Goal: Task Accomplishment & Management: Use online tool/utility

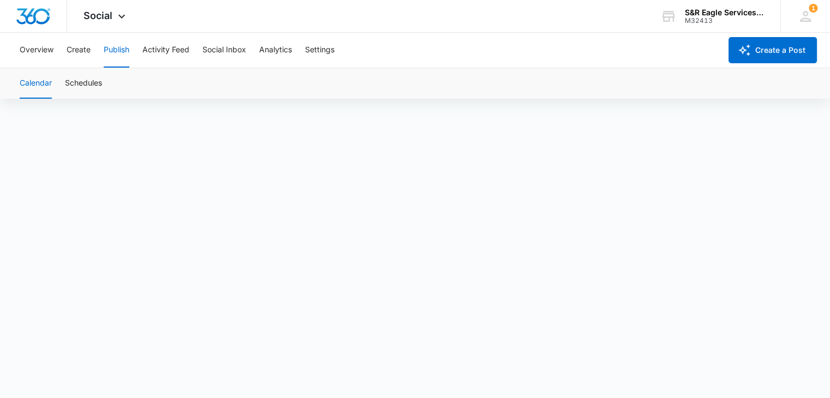
scroll to position [8, 0]
click at [581, 79] on div "Calendar Schedules" at bounding box center [415, 83] width 804 height 31
click at [26, 55] on button "Overview" at bounding box center [37, 50] width 34 height 35
click at [87, 48] on button "Create" at bounding box center [79, 50] width 24 height 35
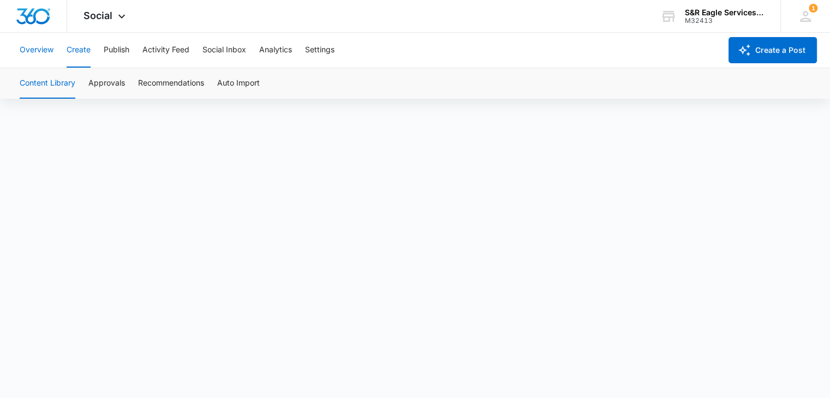
click at [48, 49] on button "Overview" at bounding box center [37, 50] width 34 height 35
click at [118, 50] on button "Publish" at bounding box center [117, 50] width 26 height 35
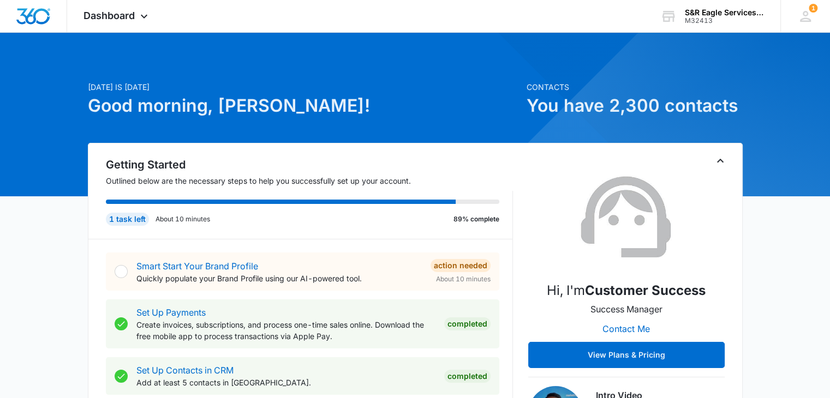
click at [413, 90] on p "[DATE] is [DATE]" at bounding box center [304, 86] width 432 height 11
click at [122, 18] on span "Dashboard" at bounding box center [109, 15] width 51 height 11
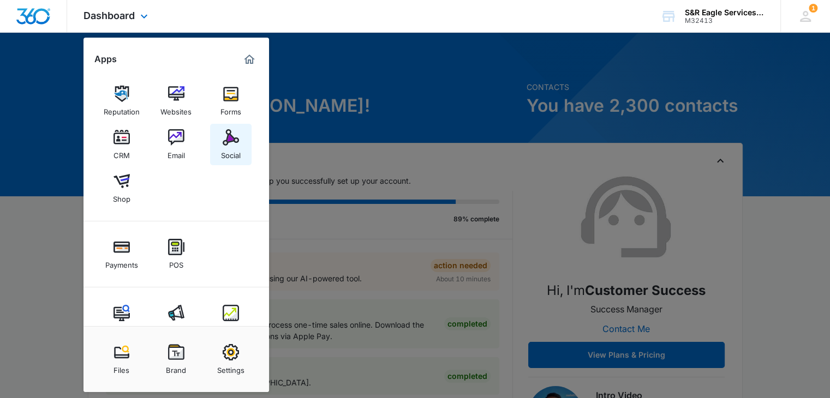
click at [236, 134] on img at bounding box center [231, 137] width 16 height 16
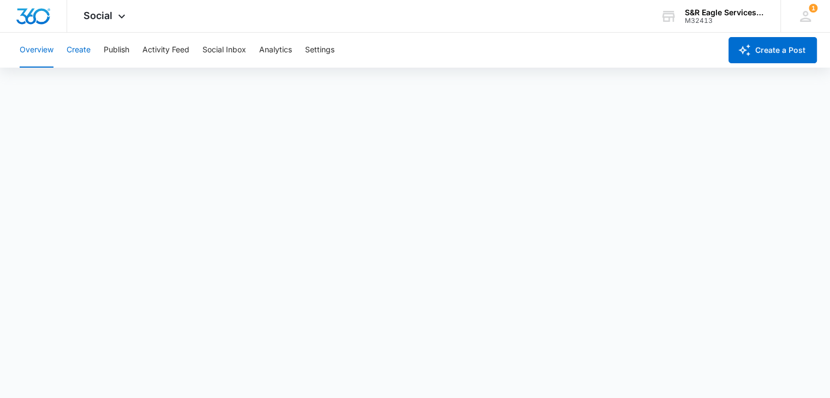
click at [76, 50] on button "Create" at bounding box center [79, 50] width 24 height 35
click at [118, 40] on button "Publish" at bounding box center [117, 50] width 26 height 35
click at [81, 58] on button "Create" at bounding box center [79, 50] width 24 height 35
click at [111, 51] on button "Publish" at bounding box center [117, 50] width 26 height 35
click at [559, 50] on div "Overview Create Publish Activity Feed Social Inbox Analytics Settings" at bounding box center [367, 50] width 708 height 35
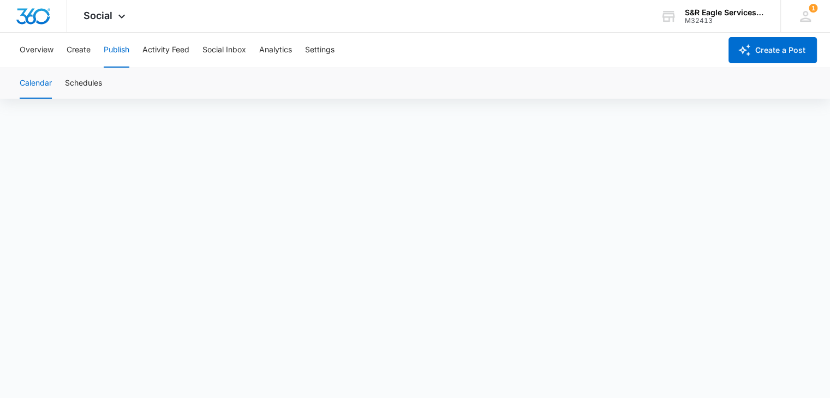
click at [567, 49] on div "Overview Create Publish Activity Feed Social Inbox Analytics Settings" at bounding box center [367, 50] width 708 height 35
click at [561, 51] on div "Overview Create Publish Activity Feed Social Inbox Analytics Settings" at bounding box center [367, 50] width 708 height 35
click at [559, 50] on div "Overview Create Publish Activity Feed Social Inbox Analytics Settings" at bounding box center [367, 50] width 708 height 35
click at [570, 19] on div "Social Apps Reputation Websites Forms CRM Email Social Shop Payments POS Conten…" at bounding box center [415, 16] width 830 height 33
click at [590, 79] on div "Calendar Schedules" at bounding box center [415, 83] width 804 height 31
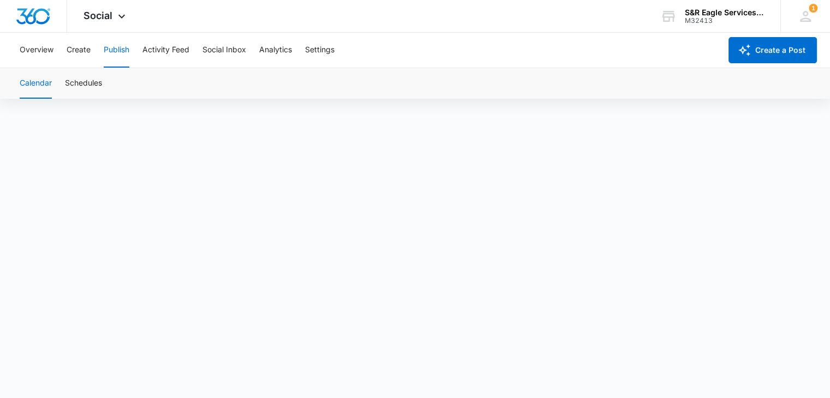
click at [602, 79] on div "Calendar Schedules" at bounding box center [415, 83] width 804 height 31
click at [599, 77] on div "Calendar Schedules" at bounding box center [415, 83] width 804 height 31
click at [607, 77] on div "Calendar Schedules" at bounding box center [415, 83] width 804 height 31
click at [597, 79] on div "Calendar Schedules" at bounding box center [415, 83] width 804 height 31
click at [603, 79] on div "Calendar Schedules" at bounding box center [415, 83] width 804 height 31
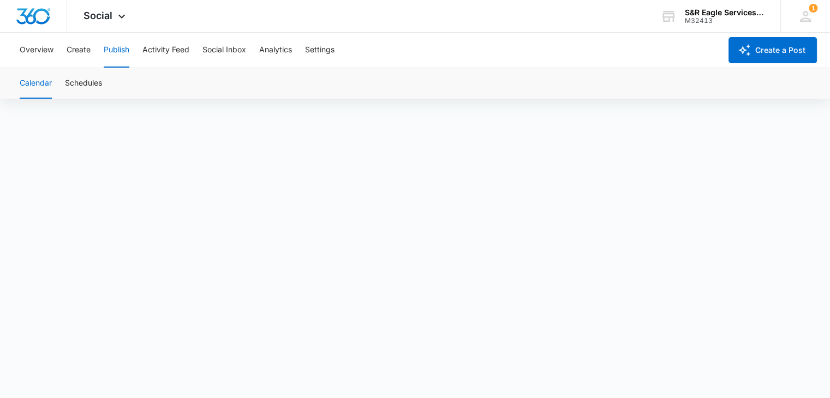
scroll to position [8, 0]
click at [544, 85] on div "Calendar Schedules" at bounding box center [415, 83] width 804 height 31
click at [535, 81] on div "Calendar Schedules" at bounding box center [415, 83] width 804 height 31
click at [541, 90] on div "Calendar Schedules" at bounding box center [415, 83] width 804 height 31
click at [546, 83] on div "Calendar Schedules" at bounding box center [415, 83] width 804 height 31
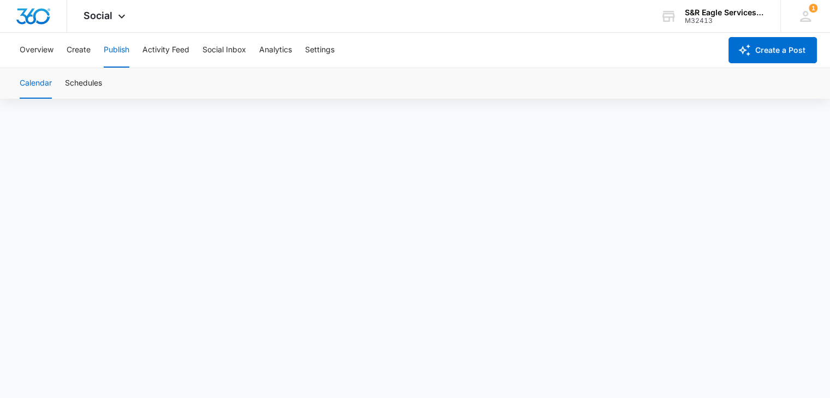
click at [552, 80] on div "Calendar Schedules" at bounding box center [415, 83] width 804 height 31
click at [548, 82] on div "Calendar Schedules" at bounding box center [415, 83] width 804 height 31
click at [629, 77] on div "Calendar Schedules" at bounding box center [415, 83] width 804 height 31
click at [635, 78] on div "Calendar Schedules" at bounding box center [415, 83] width 804 height 31
